Goal: Task Accomplishment & Management: Use online tool/utility

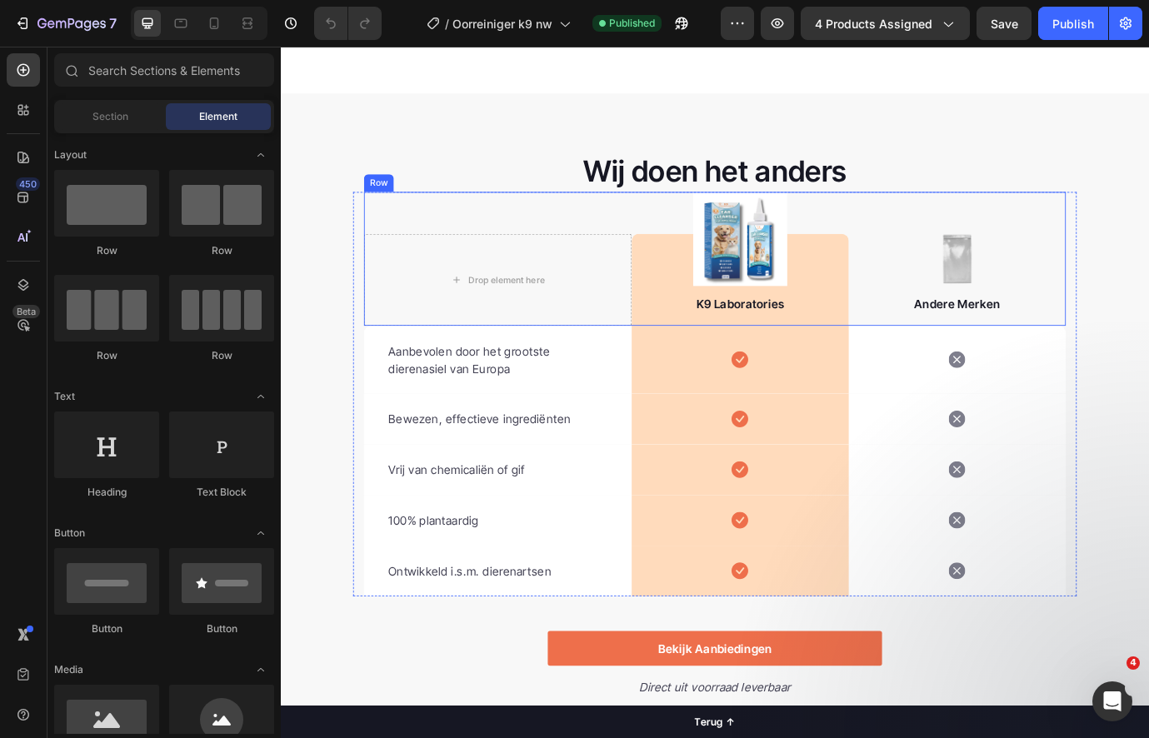
scroll to position [2662, 0]
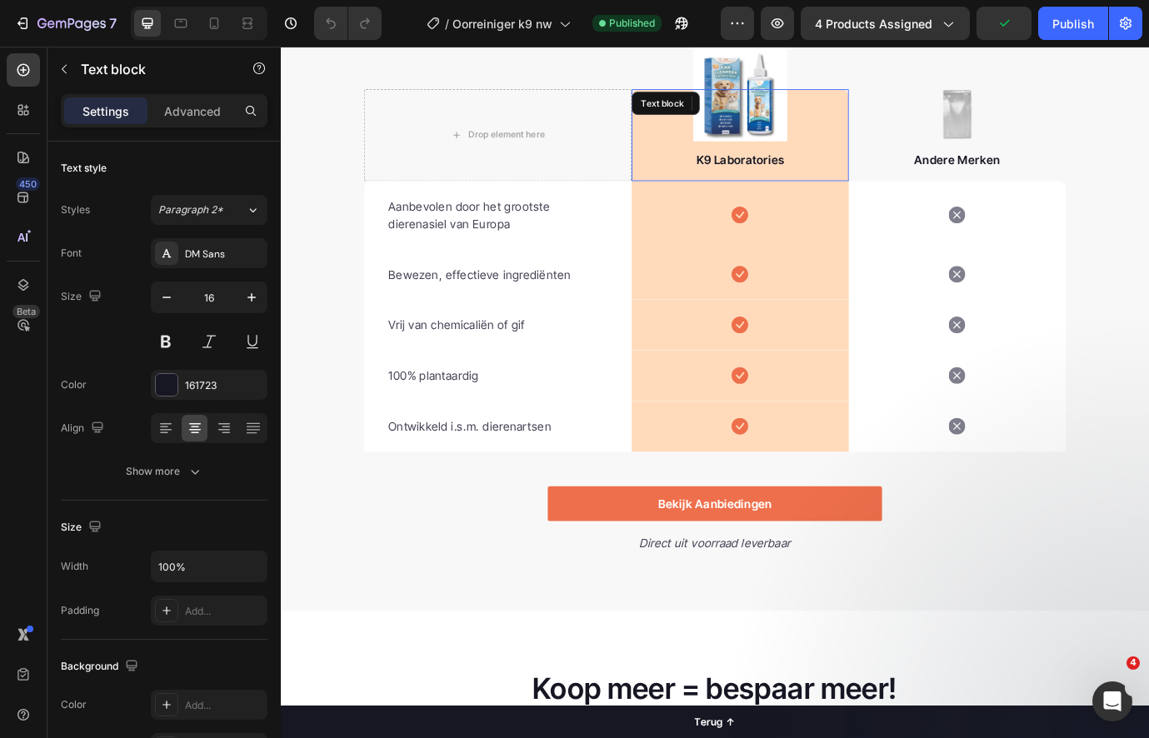
click at [803, 98] on div "K9 Laboratories Text block" at bounding box center [810, 149] width 250 height 106
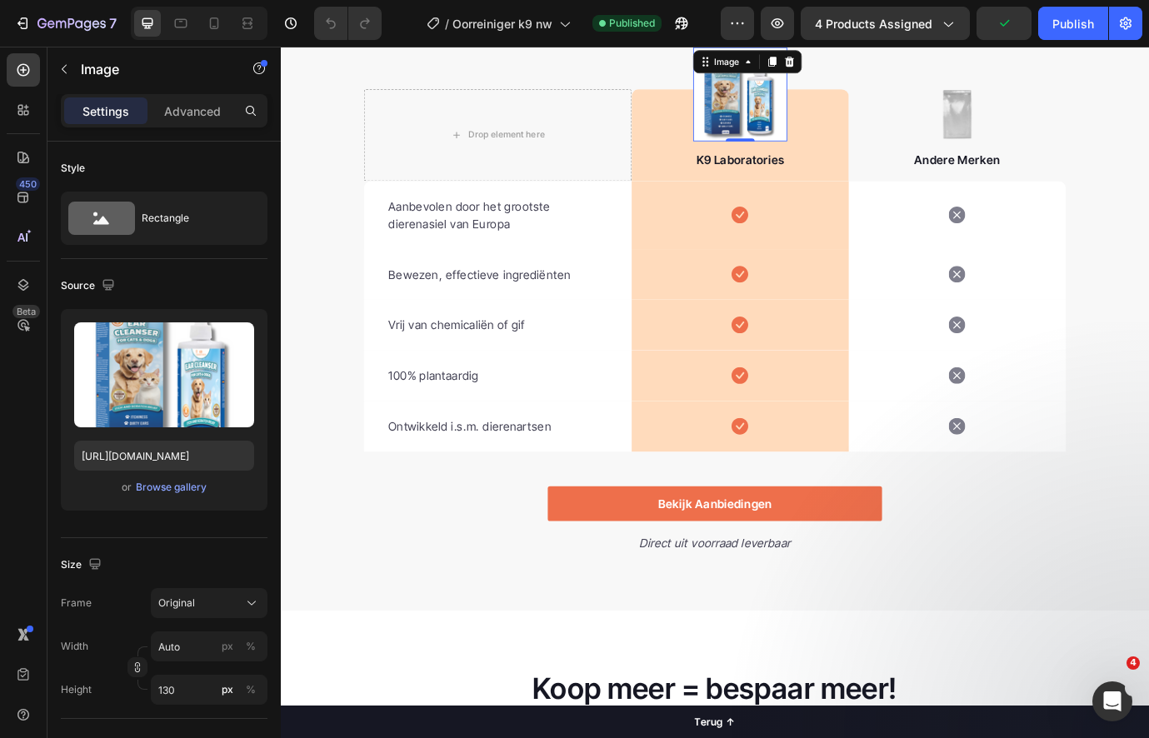
click at [813, 86] on img at bounding box center [810, 102] width 108 height 108
click at [184, 482] on div "Browse gallery" at bounding box center [171, 487] width 71 height 15
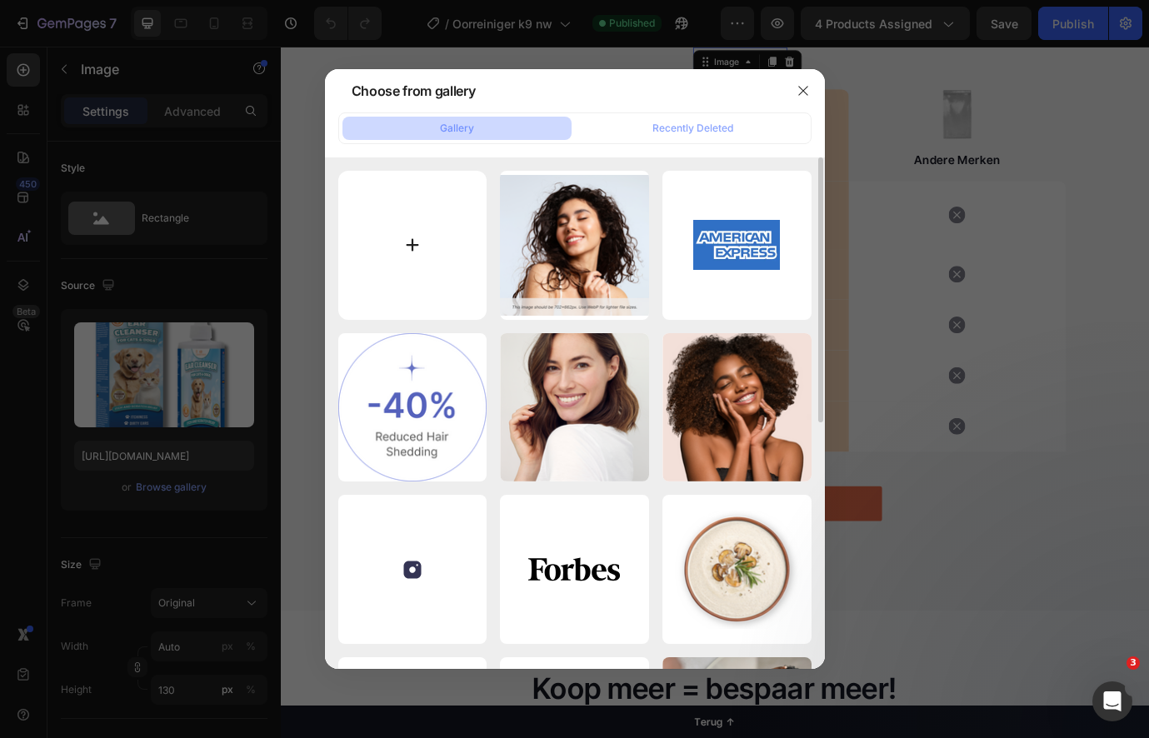
click at [401, 261] on input "file" at bounding box center [412, 245] width 149 height 149
type input "C:\fakepath\oor.png"
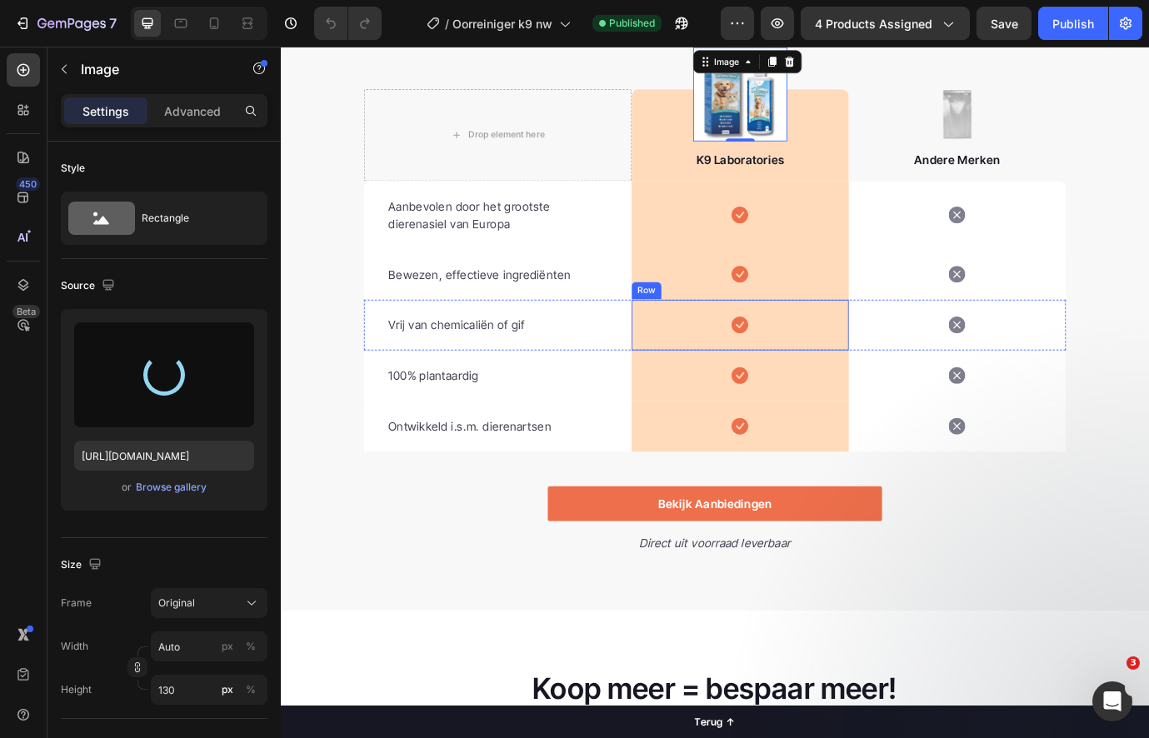
type input "[URL][DOMAIN_NAME]"
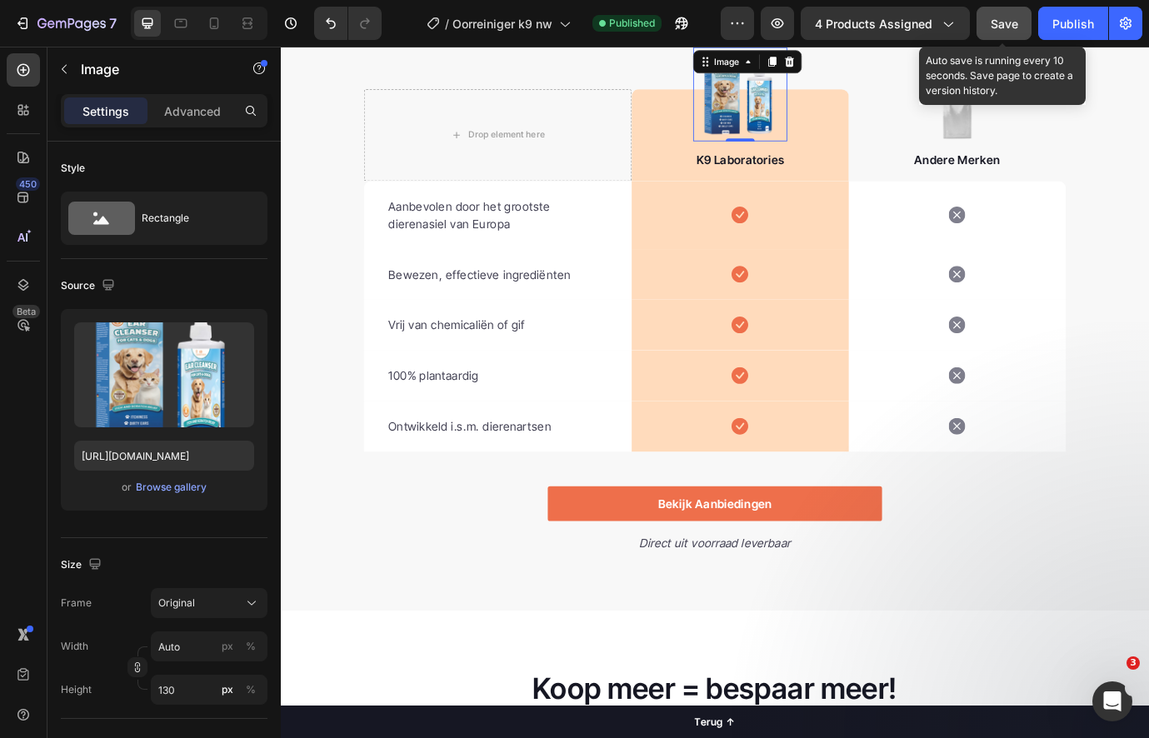
click at [1013, 28] on span "Save" at bounding box center [1005, 24] width 28 height 14
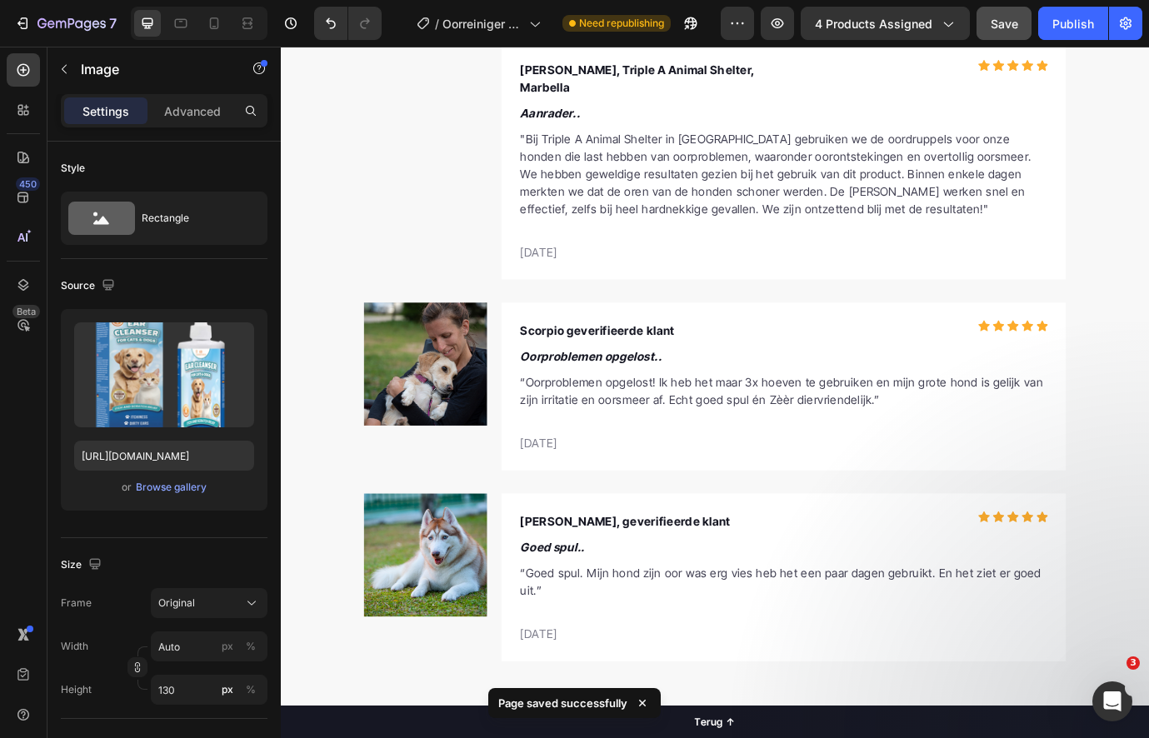
scroll to position [5849, 0]
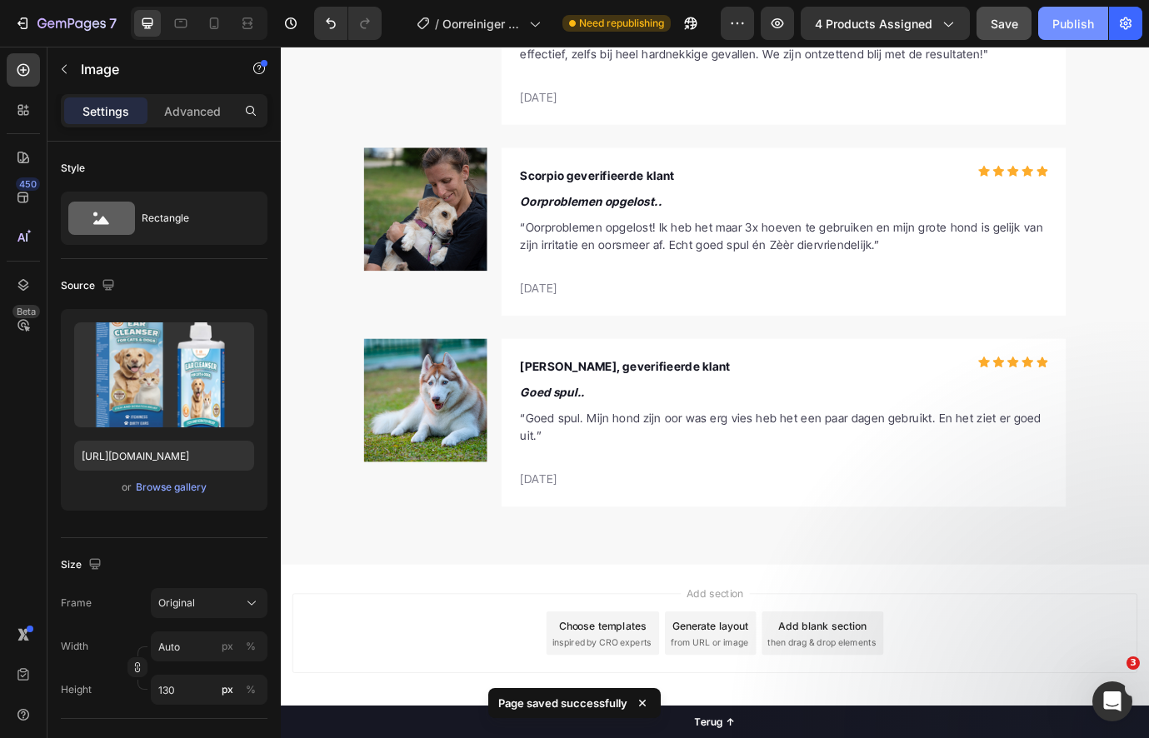
click at [1071, 33] on button "Publish" at bounding box center [1073, 23] width 70 height 33
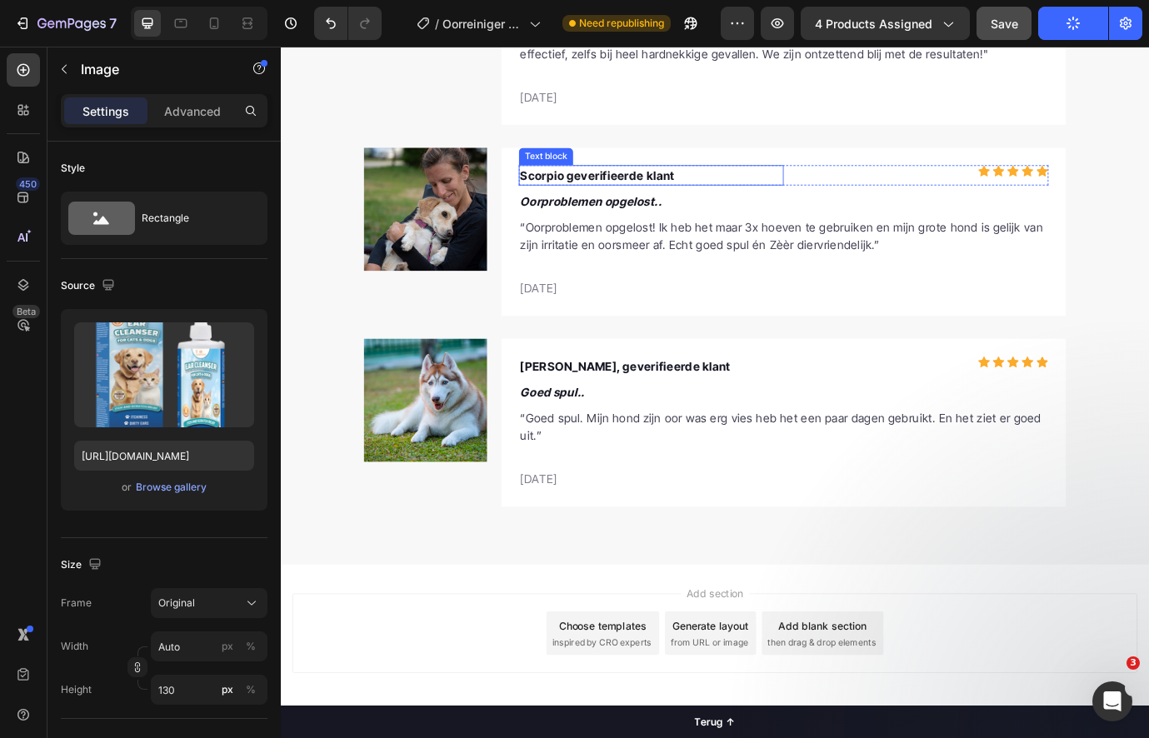
click at [600, 185] on p "Scorpio geverifieerde klant" at bounding box center [708, 195] width 302 height 20
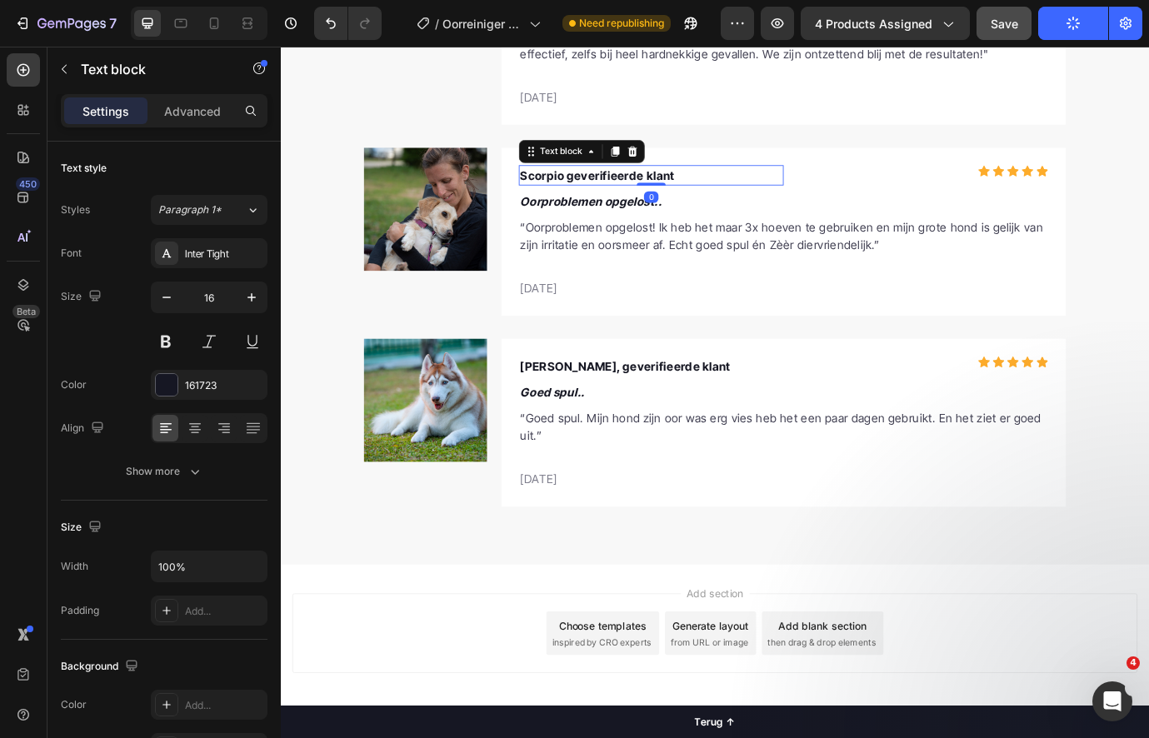
click at [600, 185] on p "Scorpio geverifieerde klant" at bounding box center [708, 195] width 302 height 20
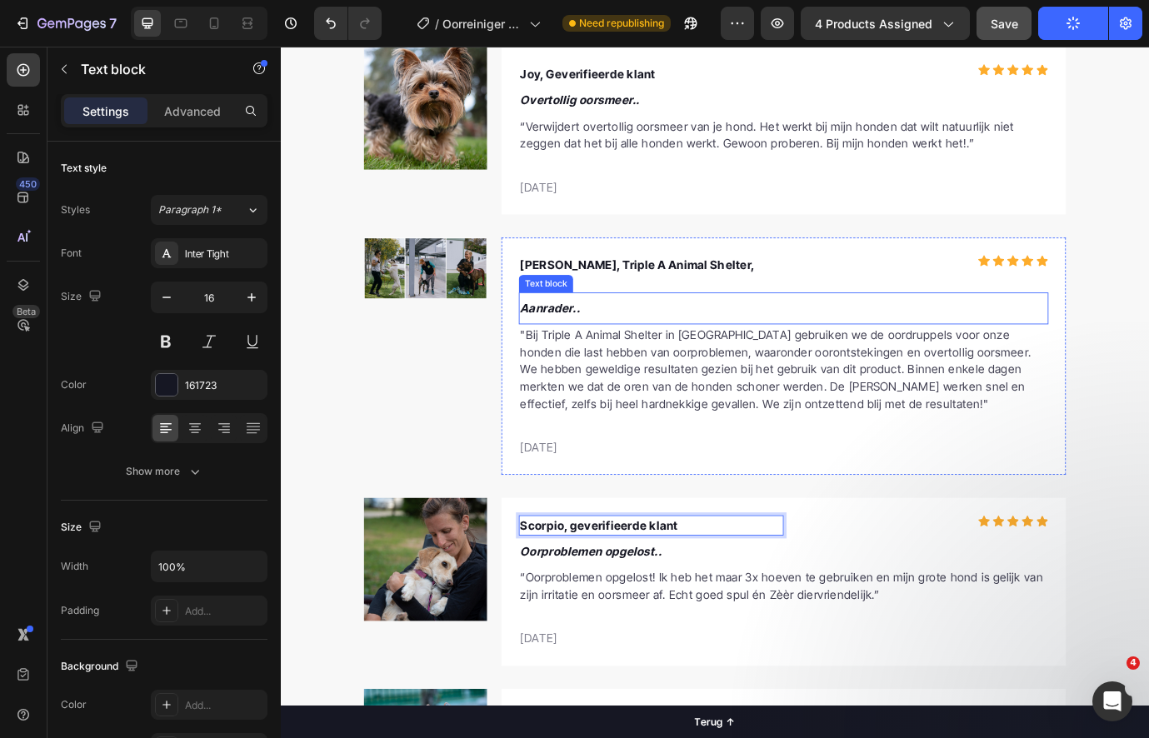
scroll to position [5101, 0]
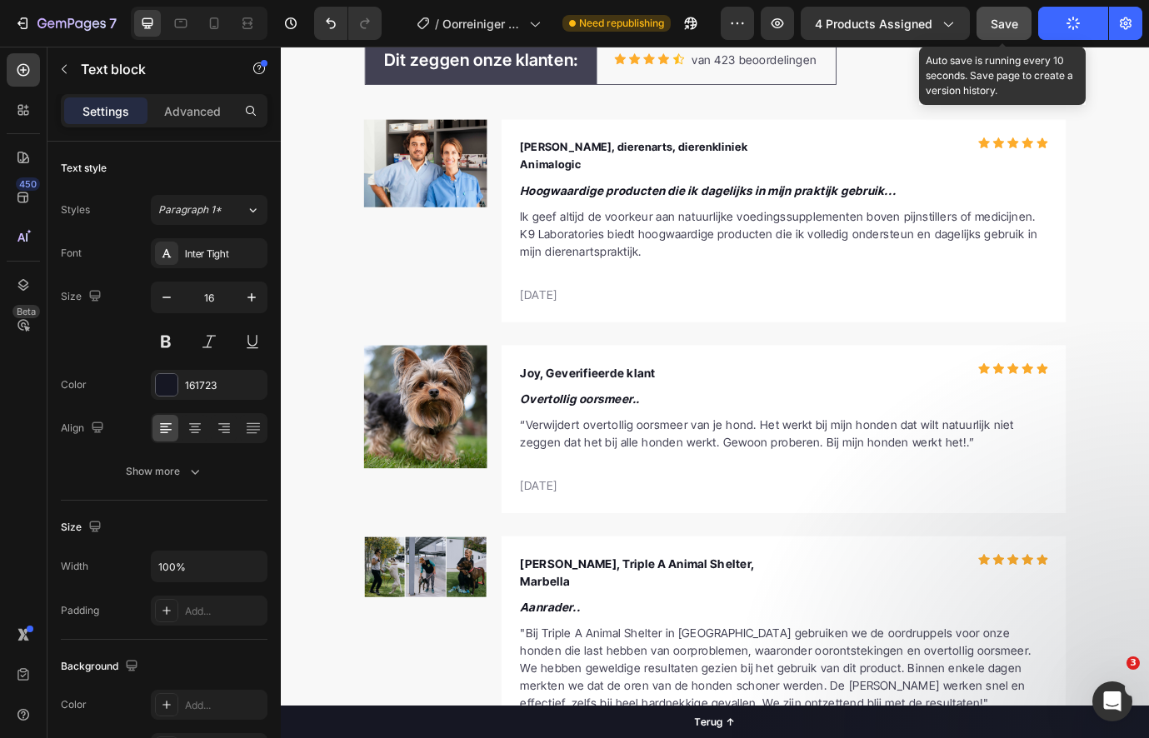
click at [1002, 32] on div "Save" at bounding box center [1005, 24] width 28 height 18
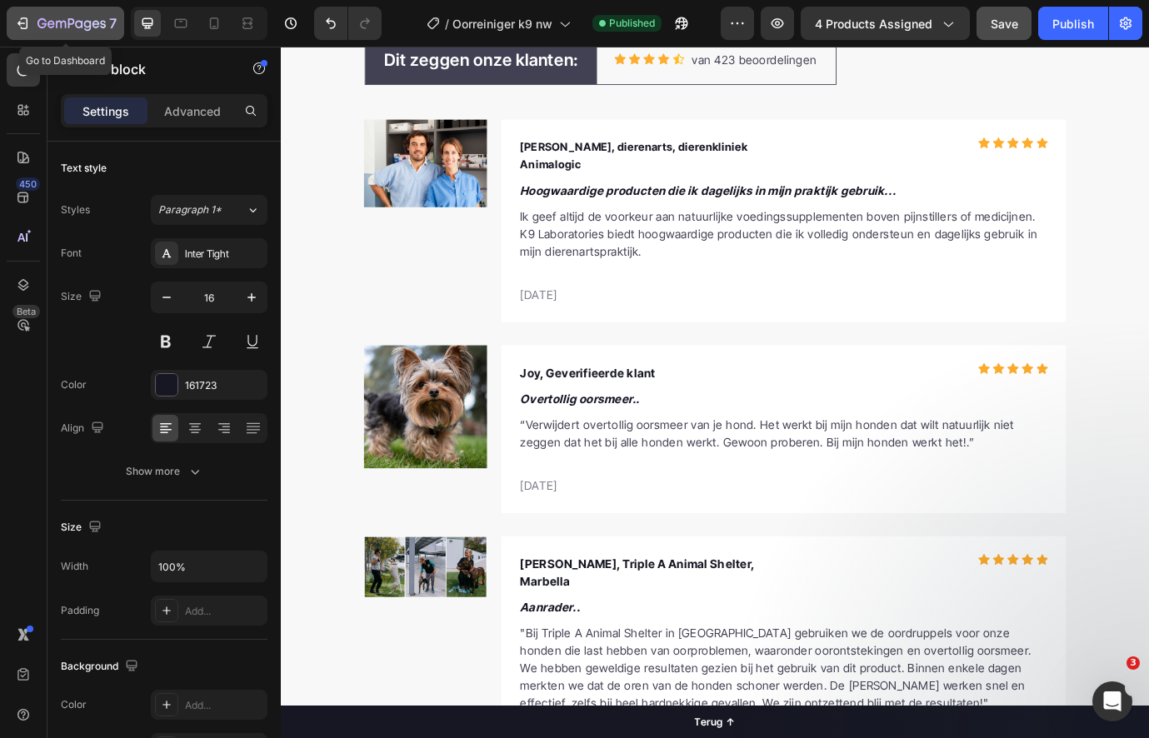
click at [18, 23] on icon "button" at bounding box center [22, 23] width 17 height 17
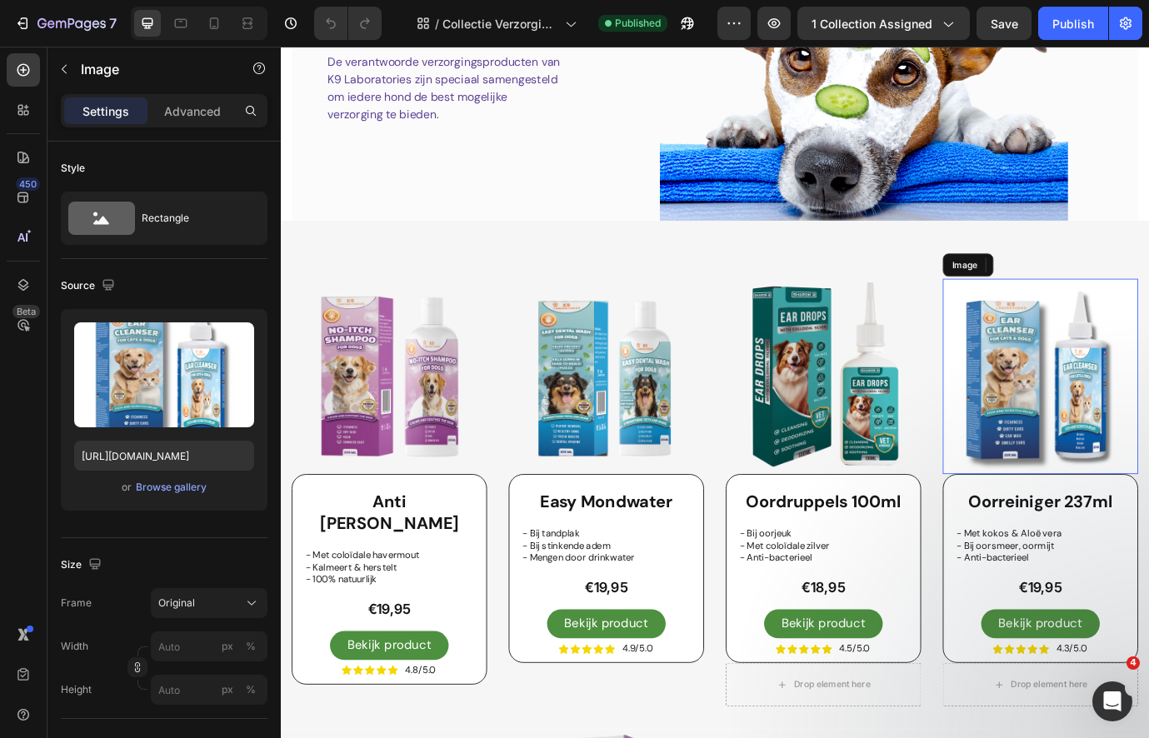
click at [1148, 373] on img at bounding box center [1155, 426] width 225 height 225
click at [190, 486] on div "Browse gallery" at bounding box center [171, 487] width 71 height 15
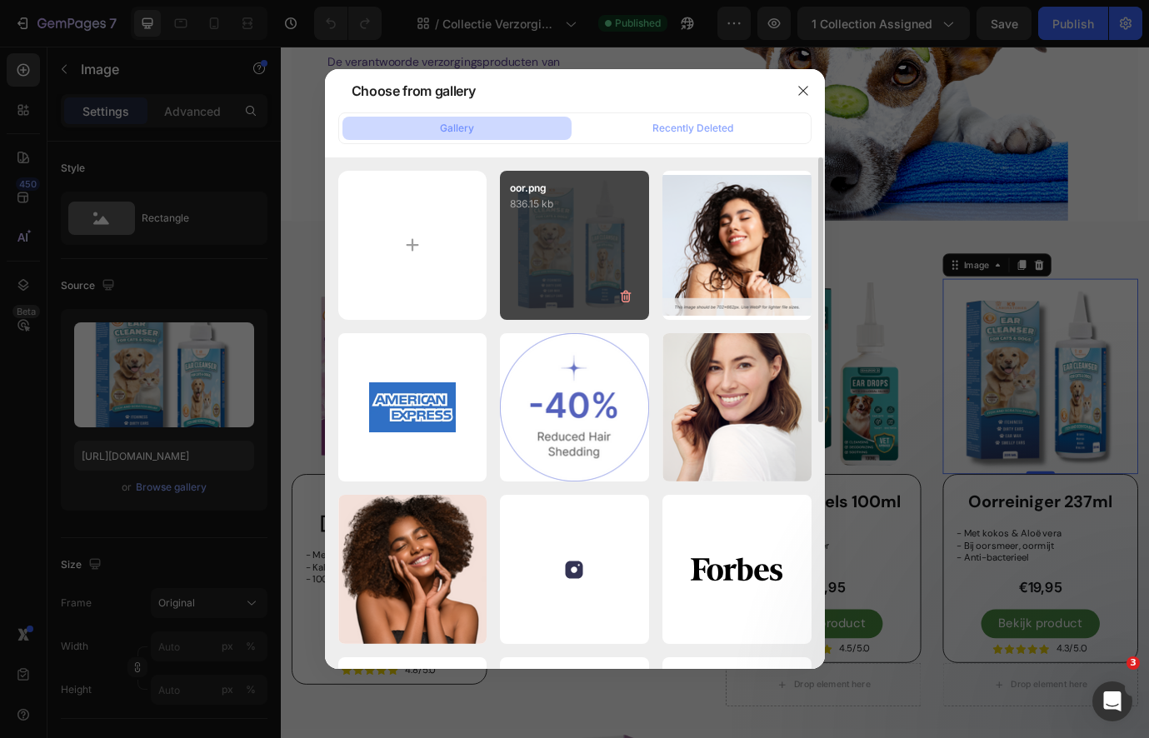
click at [600, 235] on div "oor.png 836.15 kb" at bounding box center [574, 245] width 149 height 149
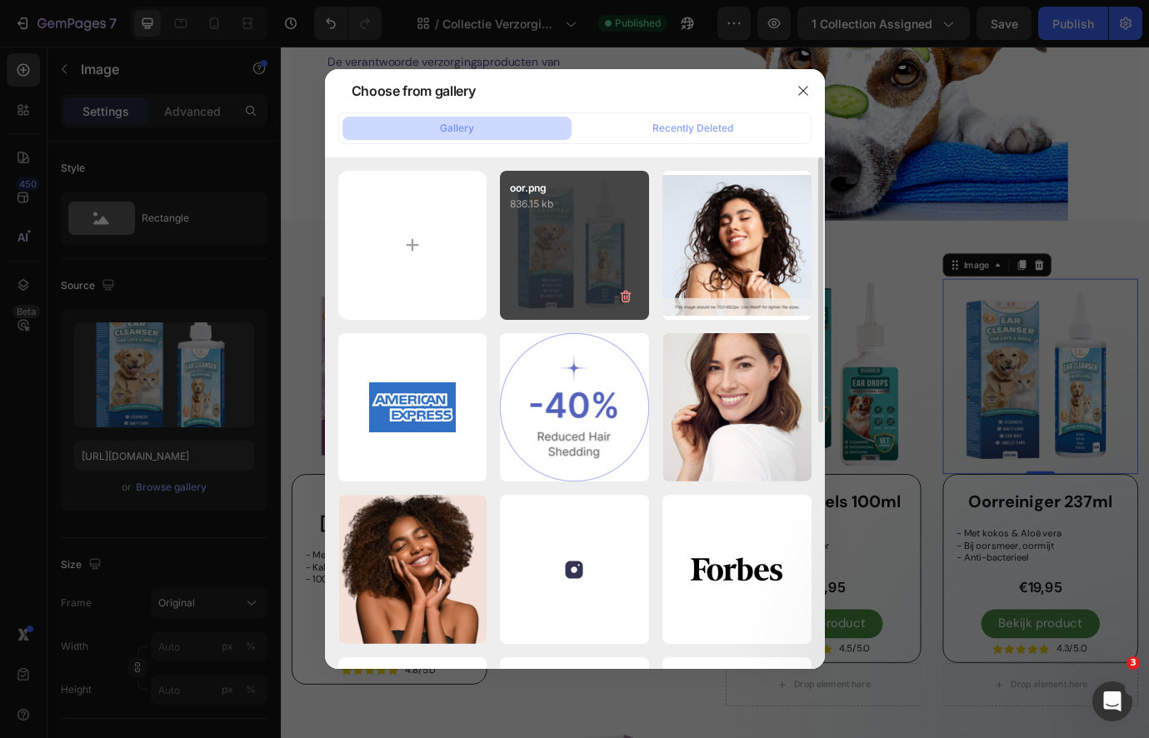
type input "[URL][DOMAIN_NAME]"
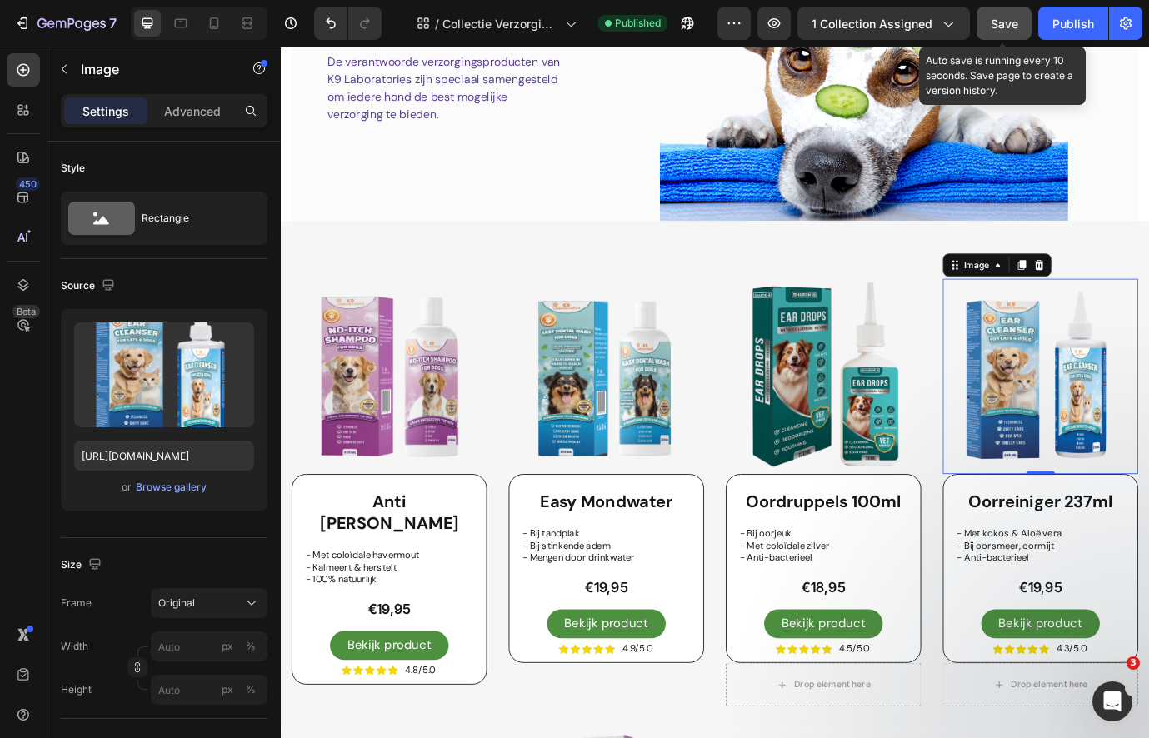
click at [1008, 33] on button "Save" at bounding box center [1004, 23] width 55 height 33
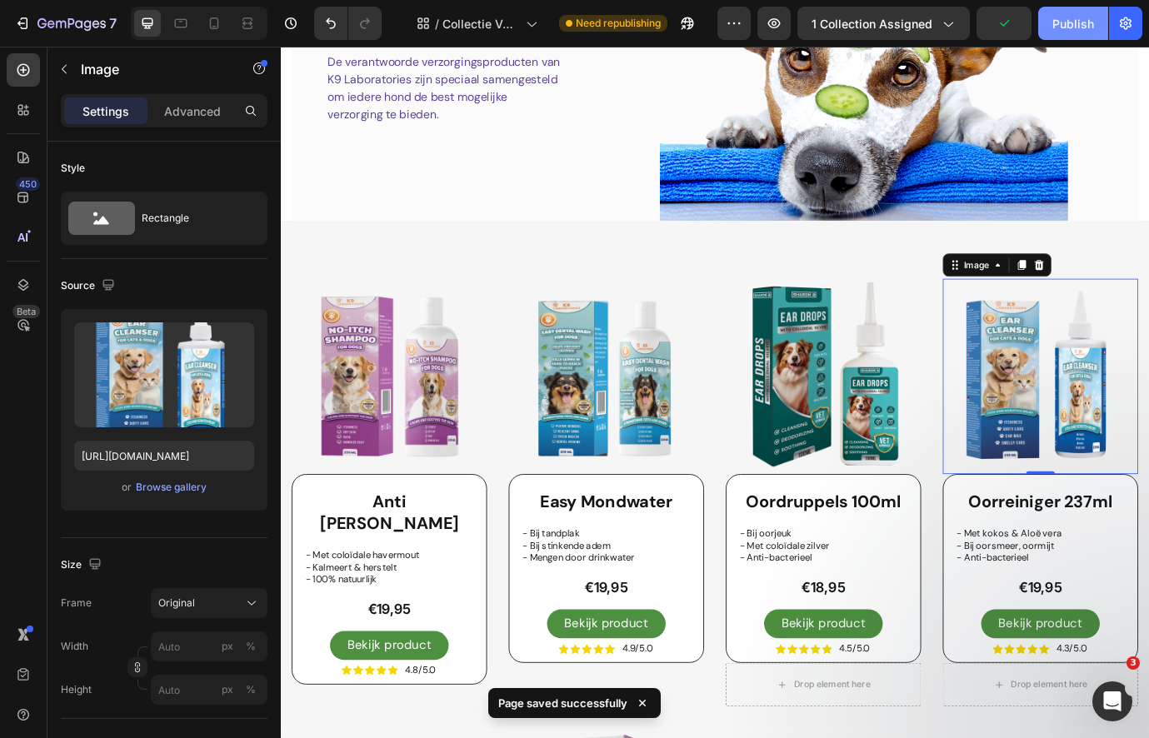
click at [1066, 22] on div "Publish" at bounding box center [1074, 24] width 42 height 18
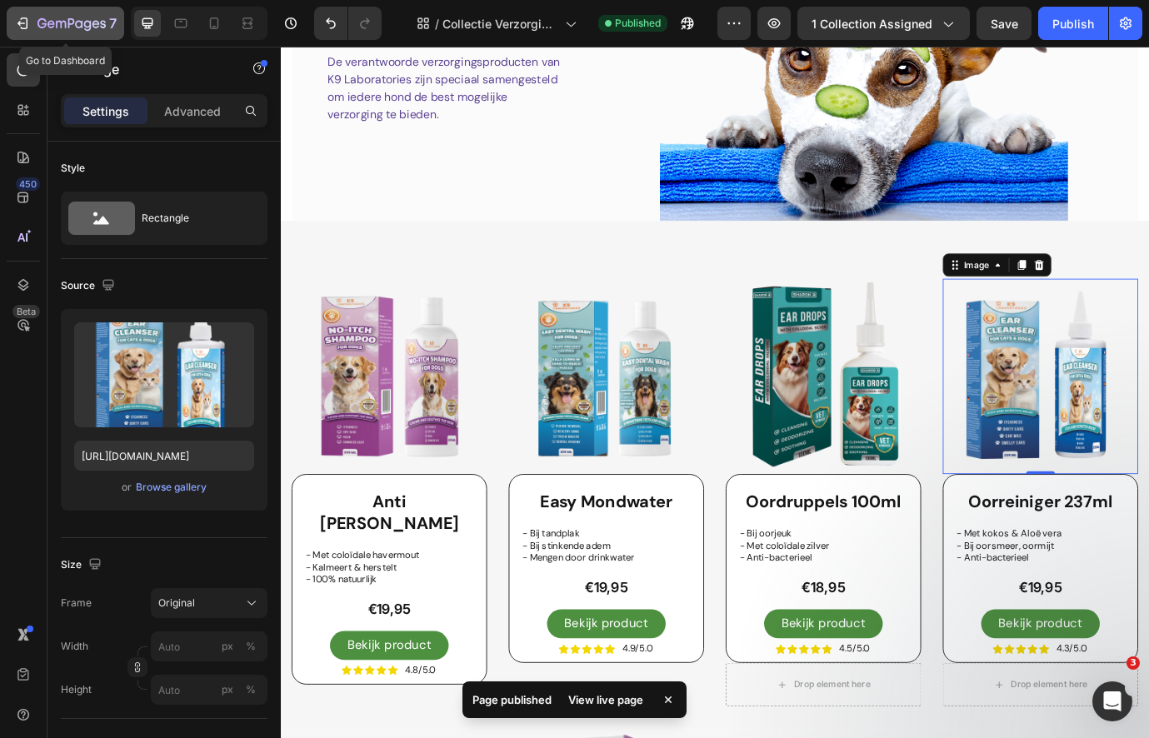
click at [18, 30] on icon "button" at bounding box center [22, 23] width 17 height 17
